Goal: Information Seeking & Learning: Check status

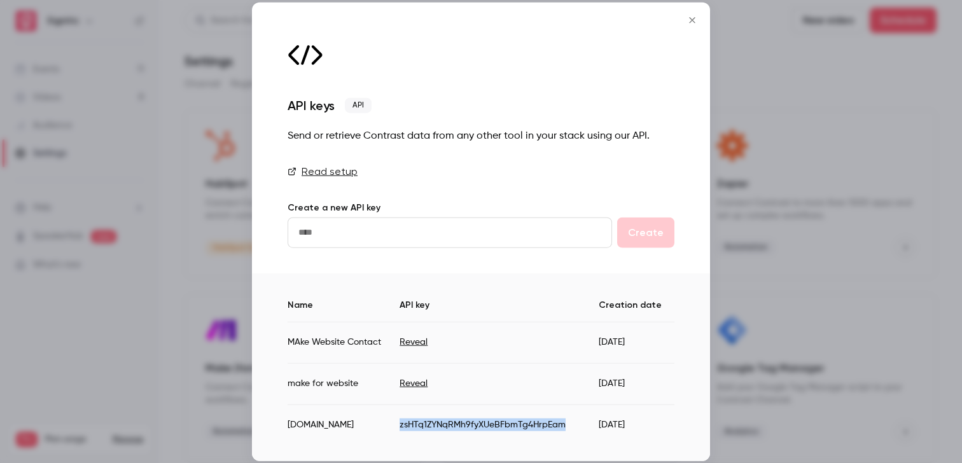
scroll to position [192, 0]
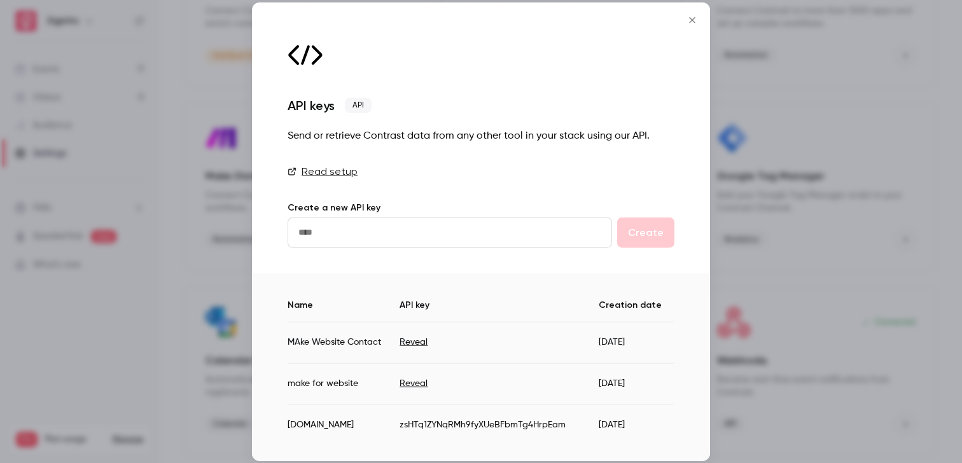
click at [263, 240] on div "API keys API Send or retrieve Contrast data from any other tool in your stack u…" at bounding box center [481, 138] width 458 height 271
click at [202, 218] on div at bounding box center [481, 231] width 962 height 463
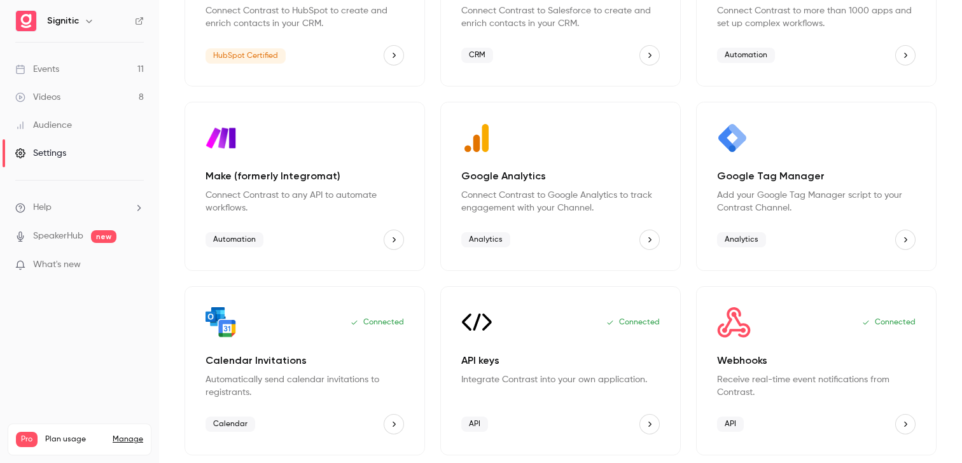
click at [62, 64] on link "Events 11" at bounding box center [79, 69] width 159 height 28
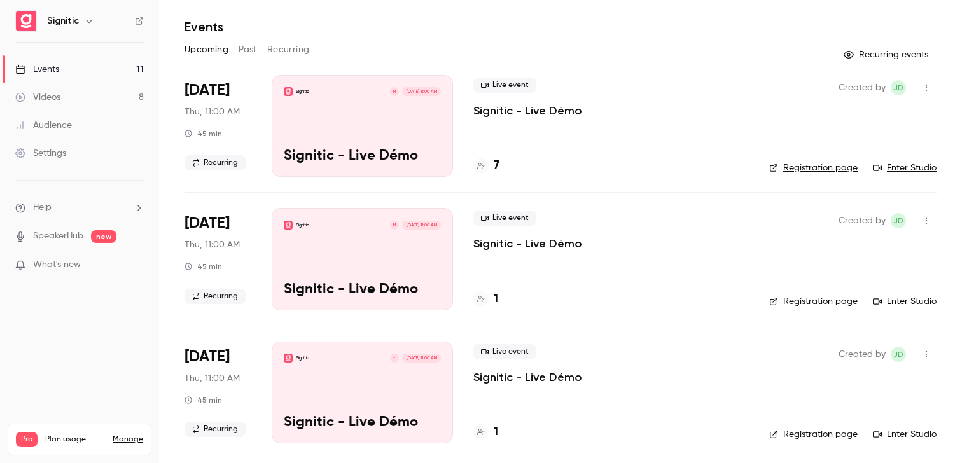
scroll to position [39, 0]
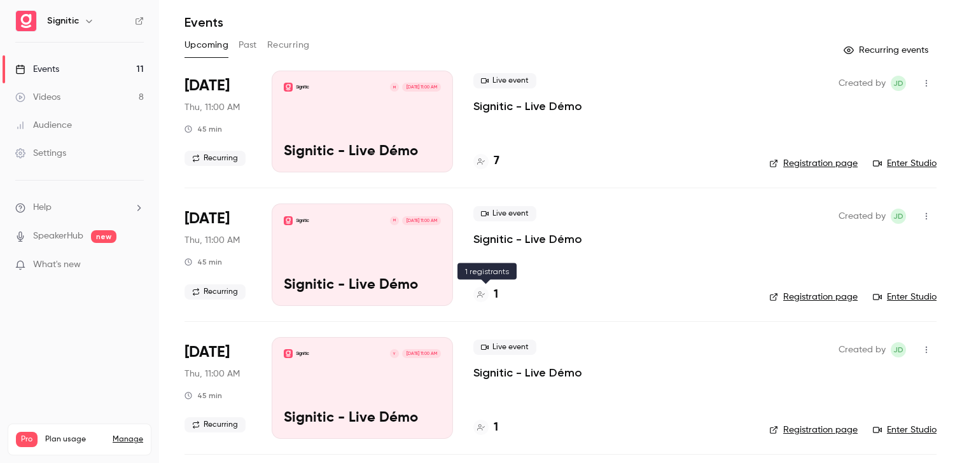
click at [495, 296] on h4 "1" at bounding box center [496, 294] width 4 height 17
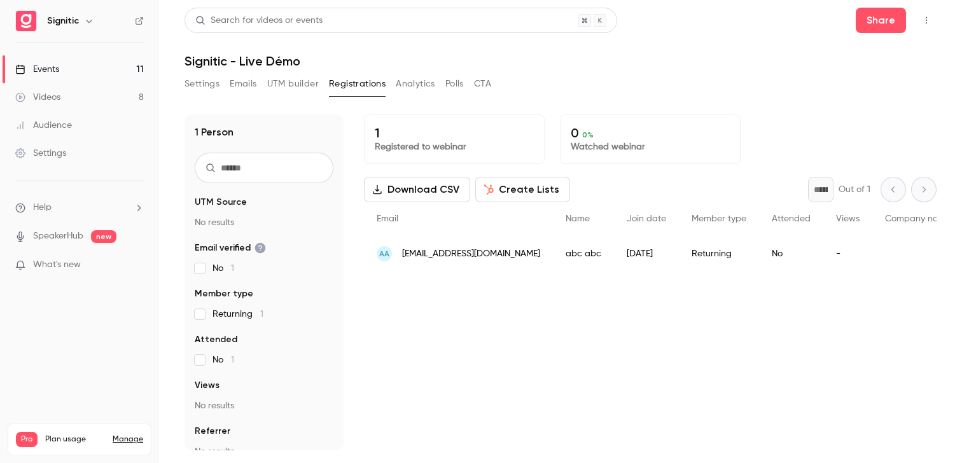
click at [495, 296] on div "1 Registered to webinar 0 0 % Watched webinar Download CSV Create Lists * Out o…" at bounding box center [650, 283] width 573 height 336
